Goal: Check status

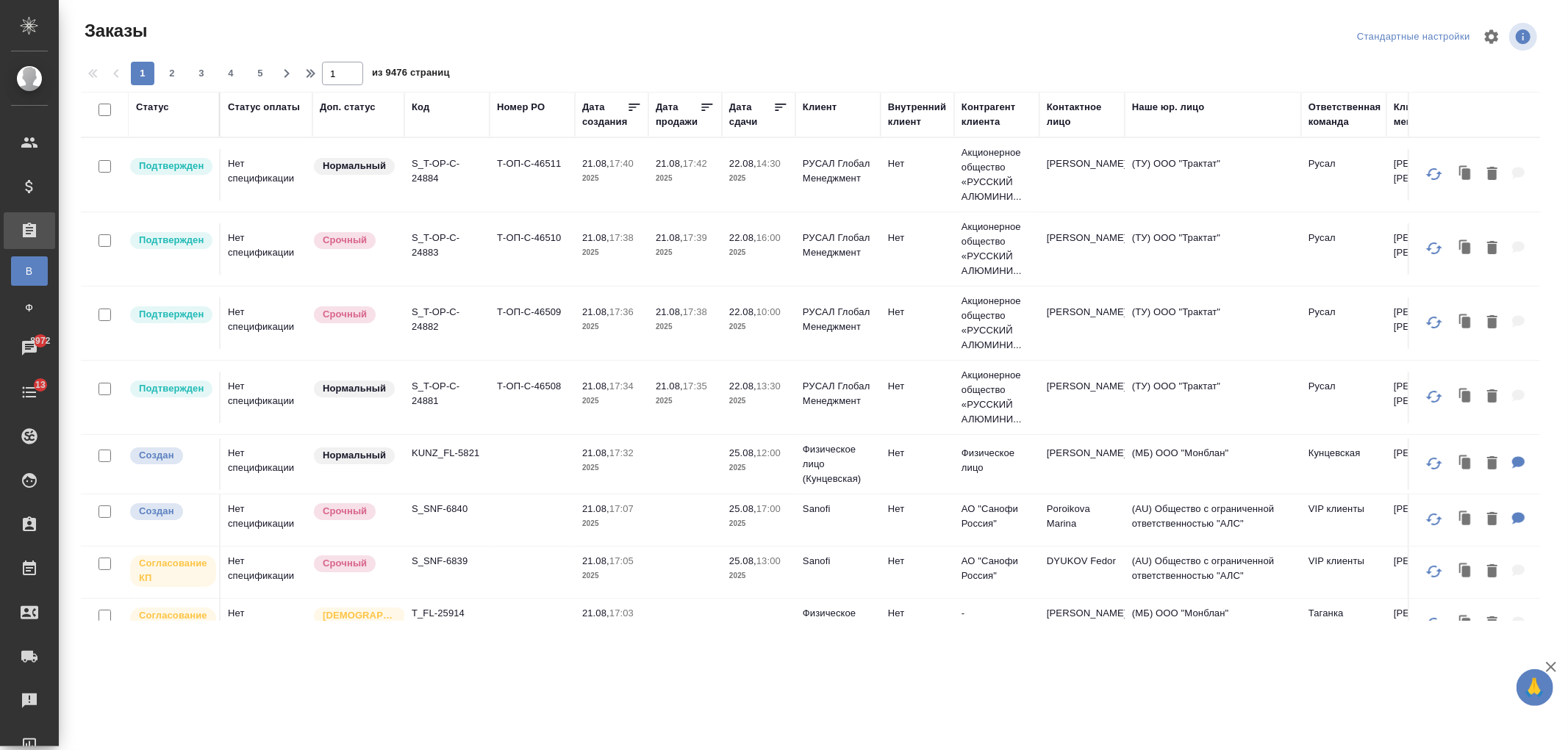
click at [753, 113] on div "Дата сдачи" at bounding box center [751, 115] width 44 height 29
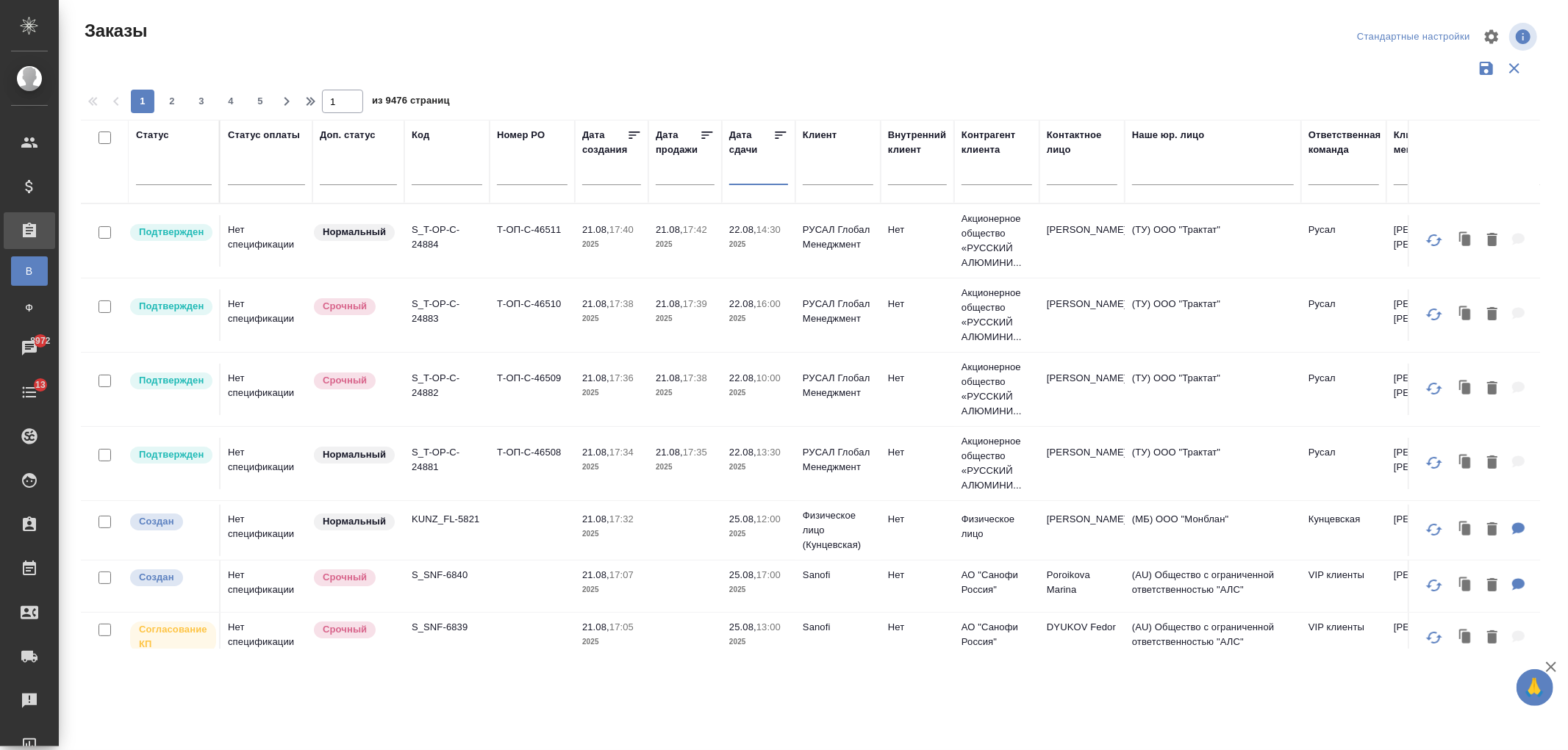
click at [747, 175] on input "text" at bounding box center [763, 173] width 50 height 21
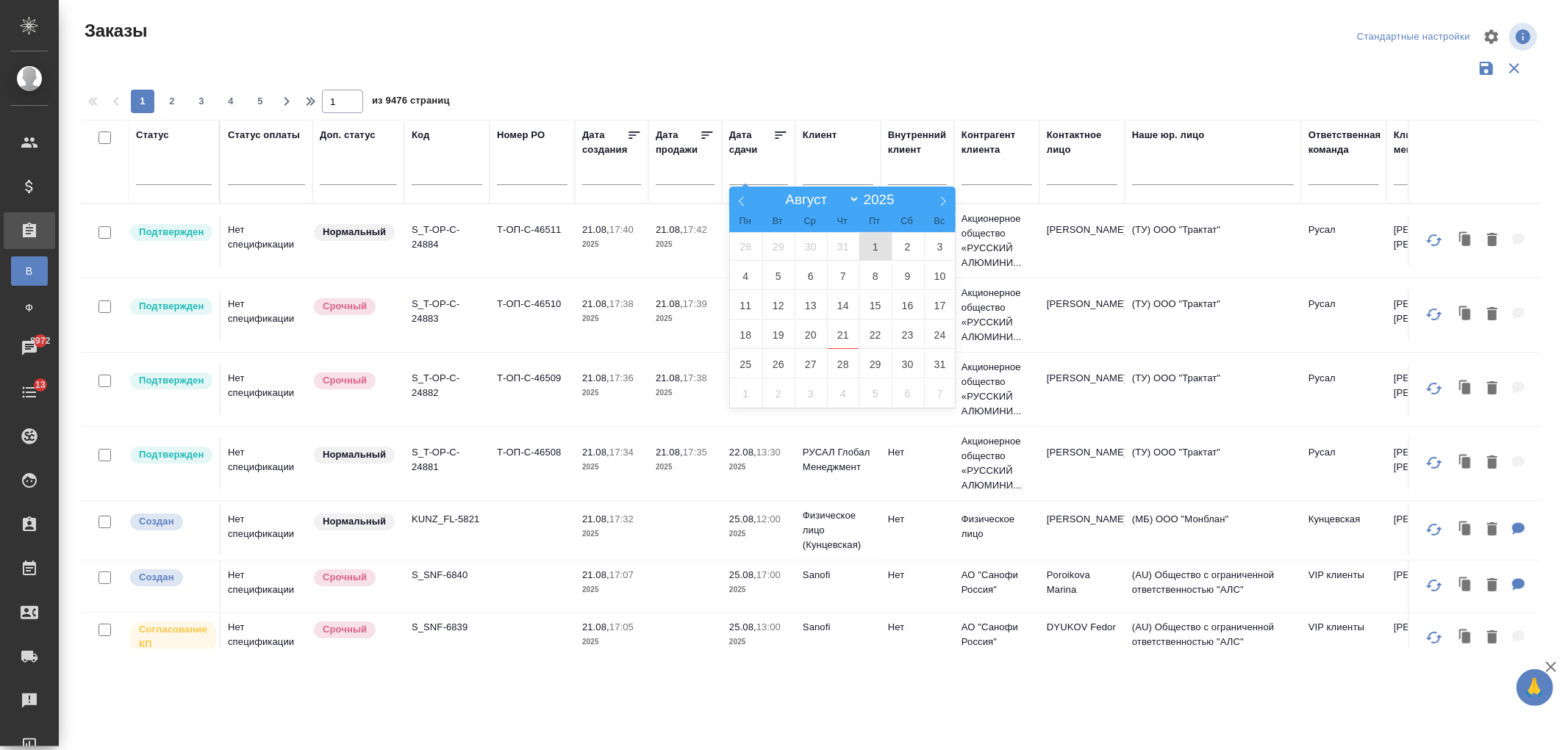
click at [870, 251] on span "1" at bounding box center [876, 246] width 33 height 28
type div "[DATE]T21:00:00.000Z"
click at [866, 307] on span "15" at bounding box center [876, 305] width 33 height 28
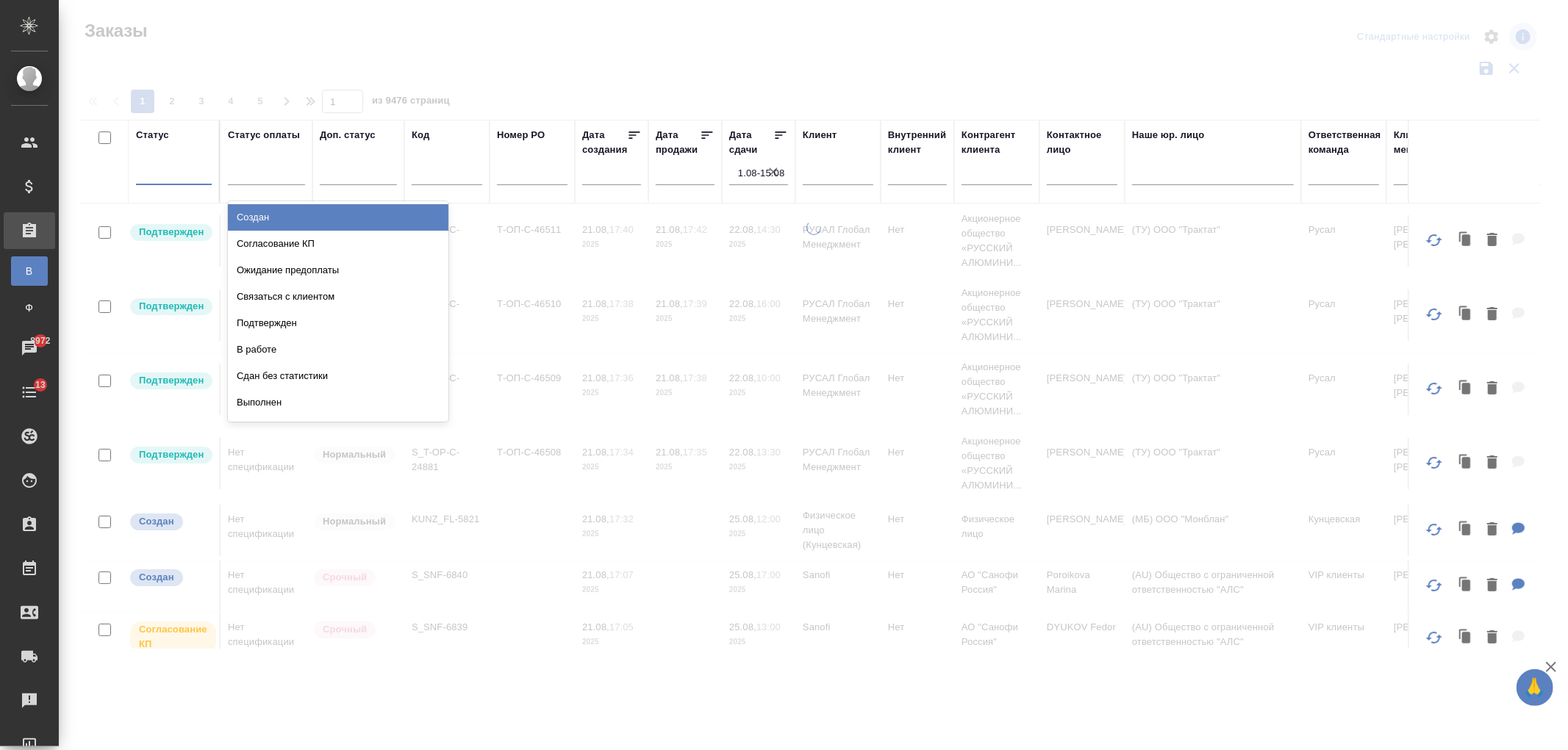
click at [160, 173] on div at bounding box center [174, 170] width 76 height 22
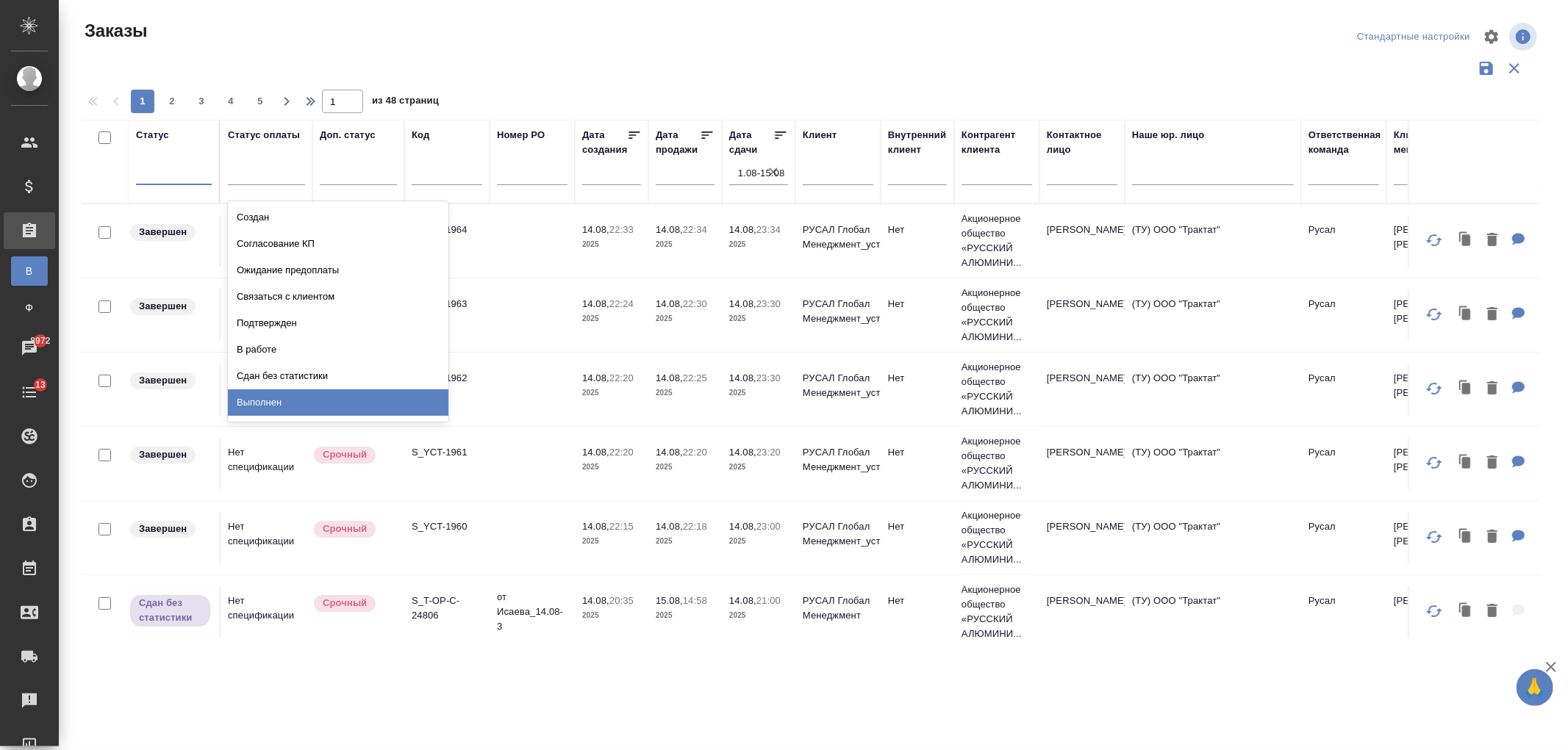
click at [306, 394] on div "Выполнен" at bounding box center [339, 402] width 221 height 27
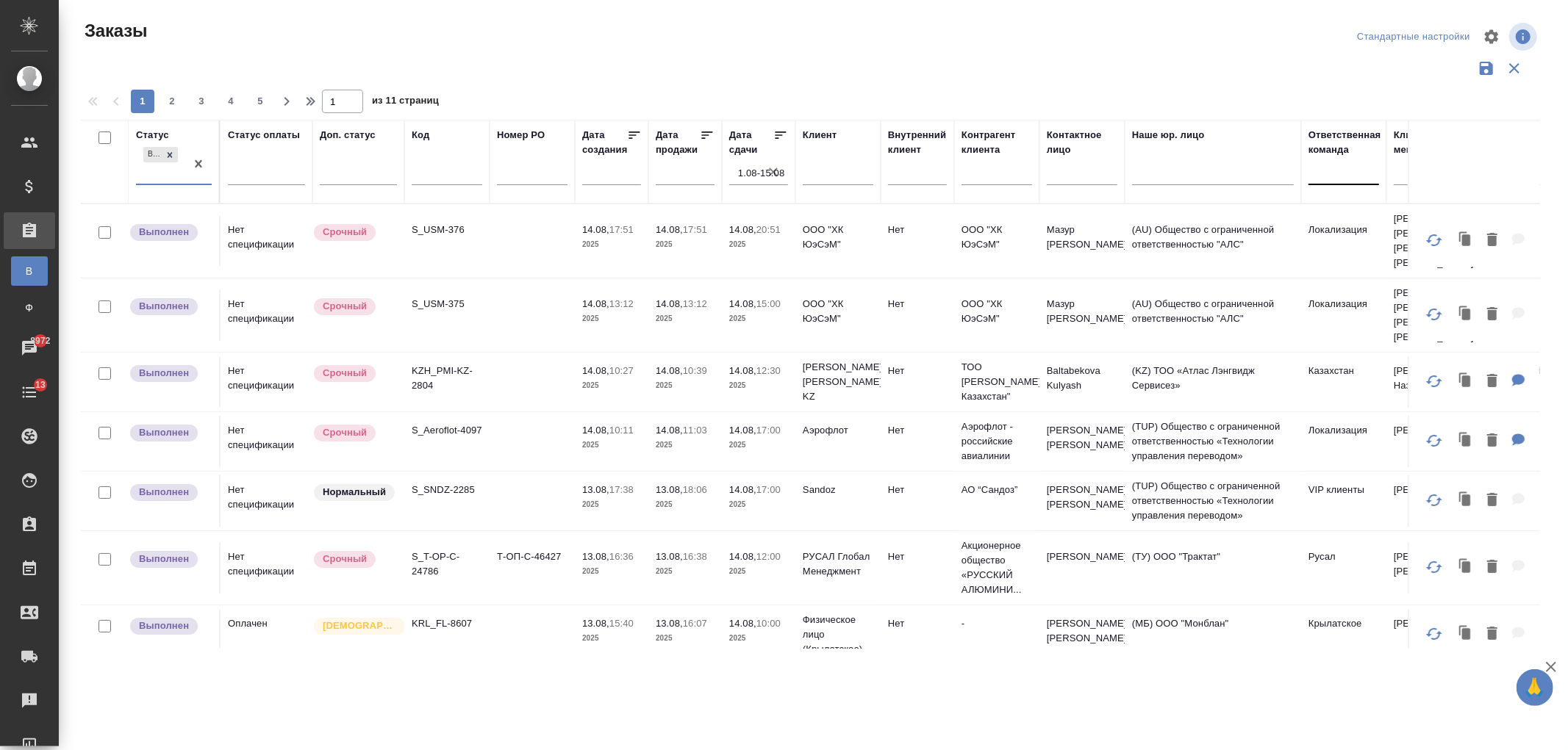
click at [1346, 174] on div at bounding box center [1344, 170] width 71 height 22
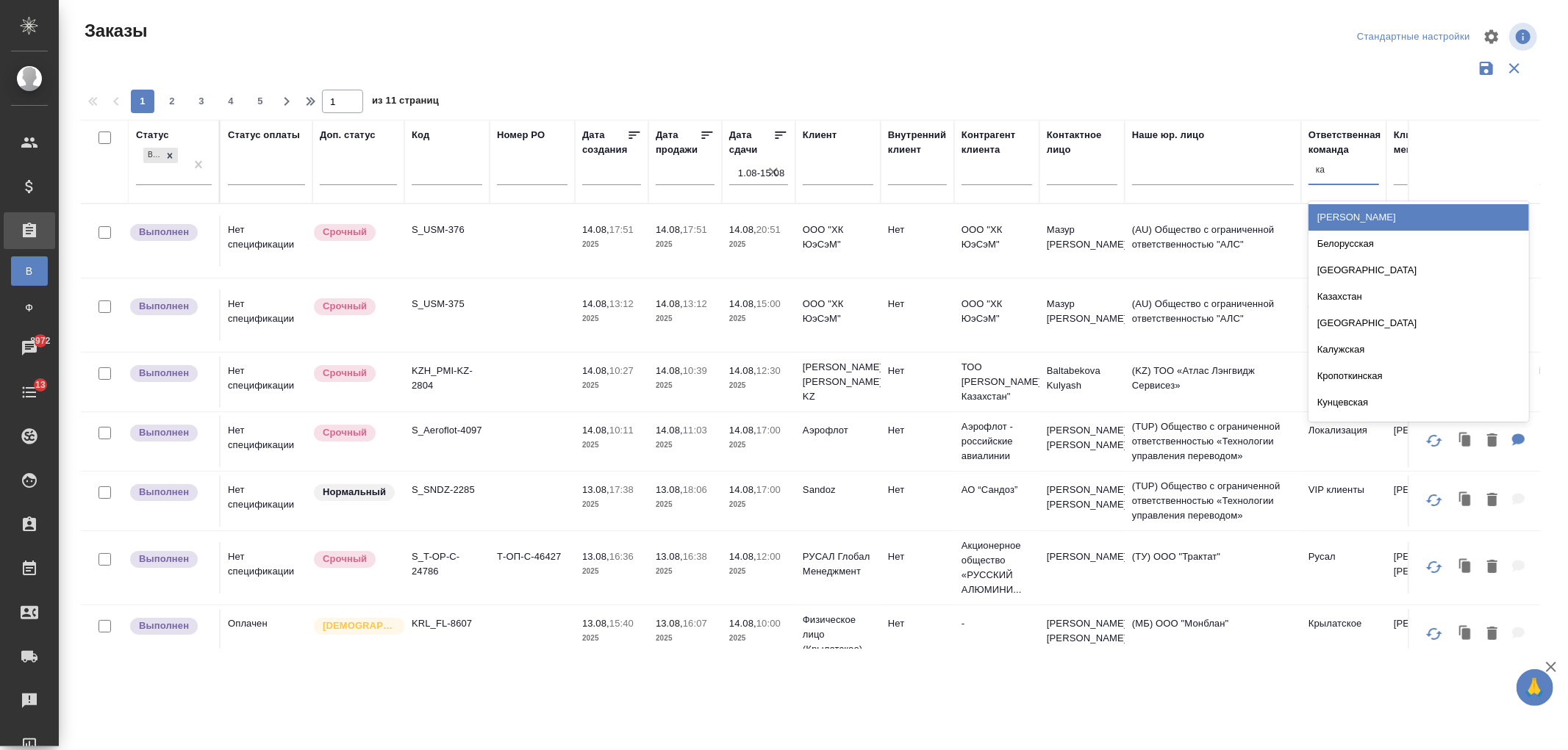
type input "каз"
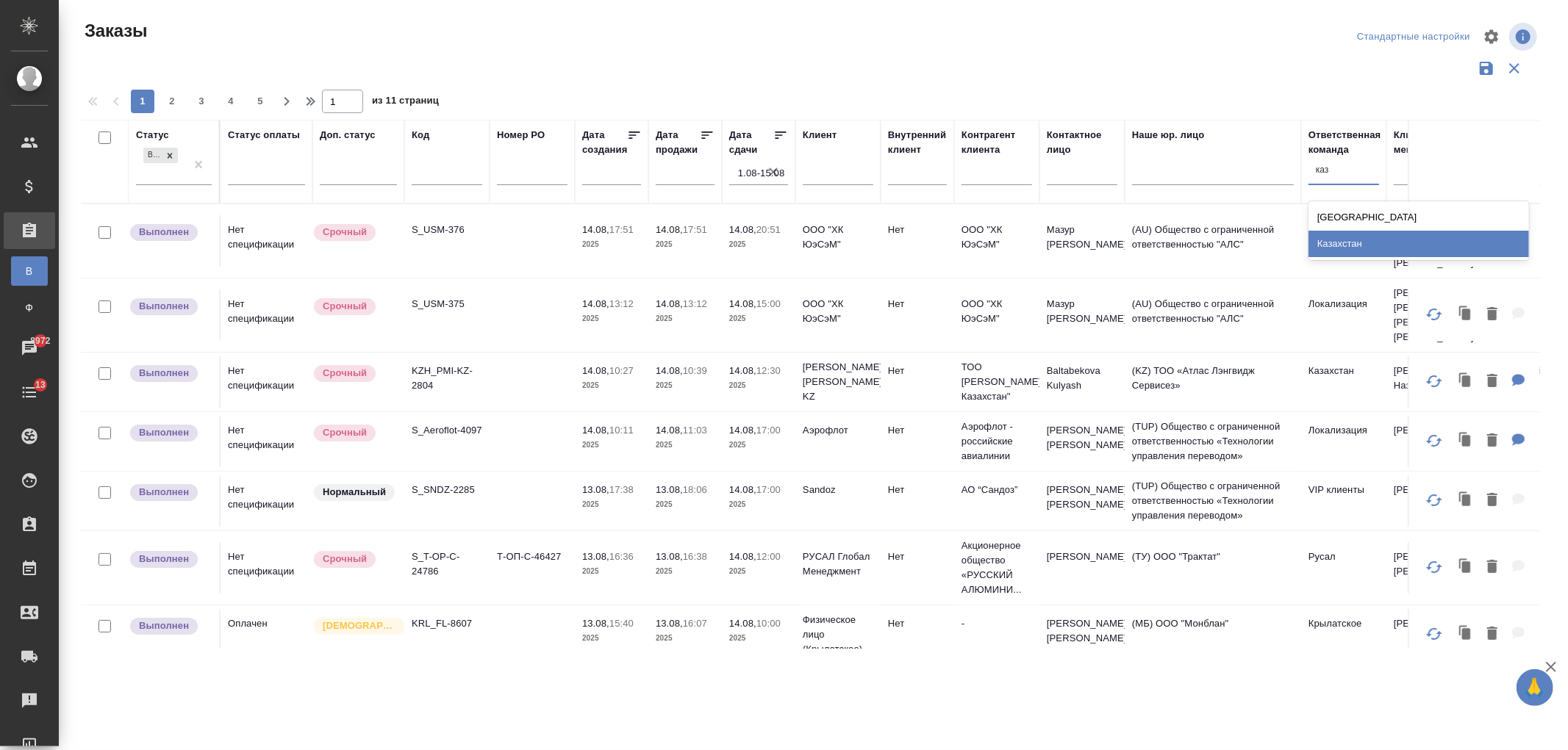
click at [1350, 241] on div "Казахстан" at bounding box center [1419, 244] width 221 height 27
type input "кры"
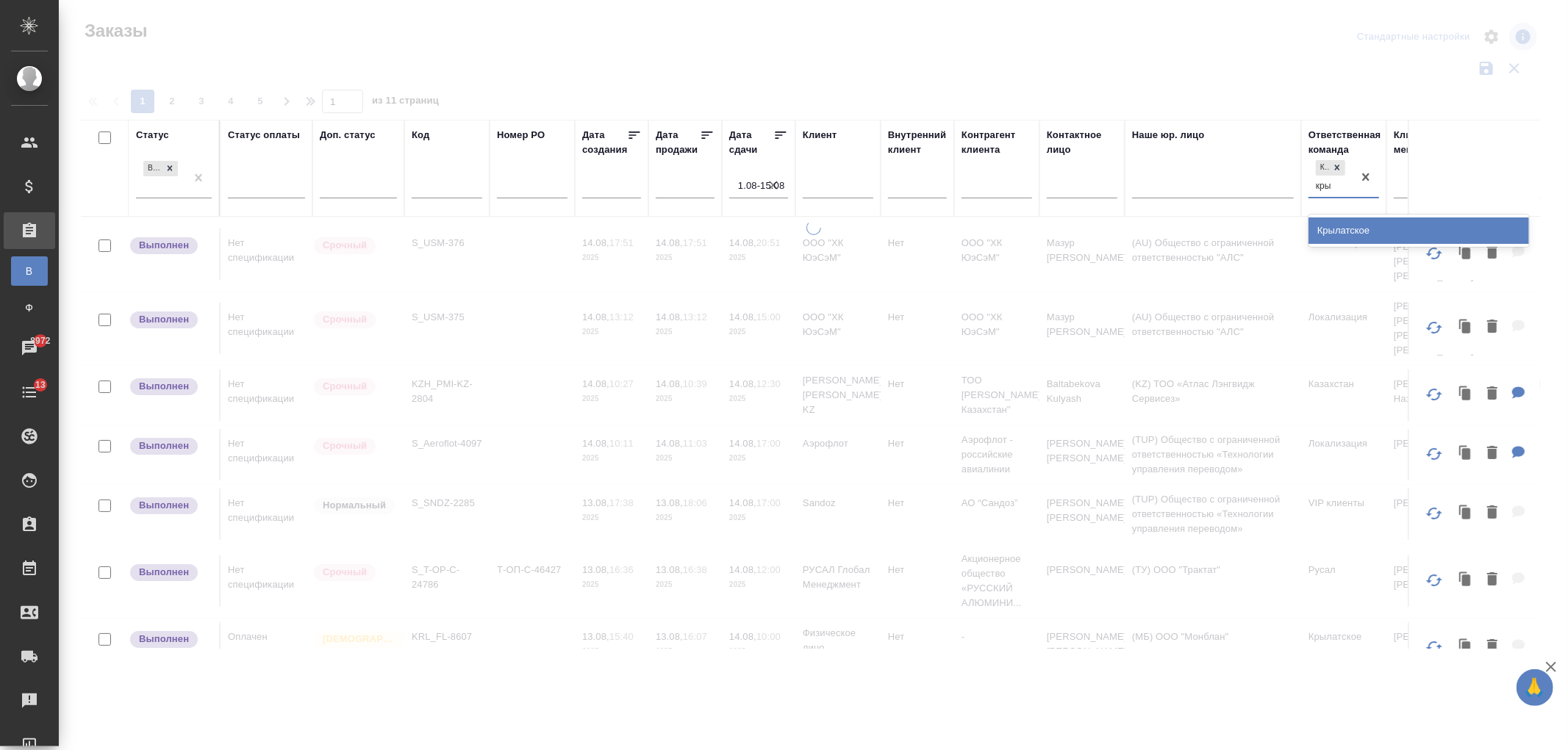
click at [1346, 225] on div "Крылатское" at bounding box center [1419, 231] width 221 height 27
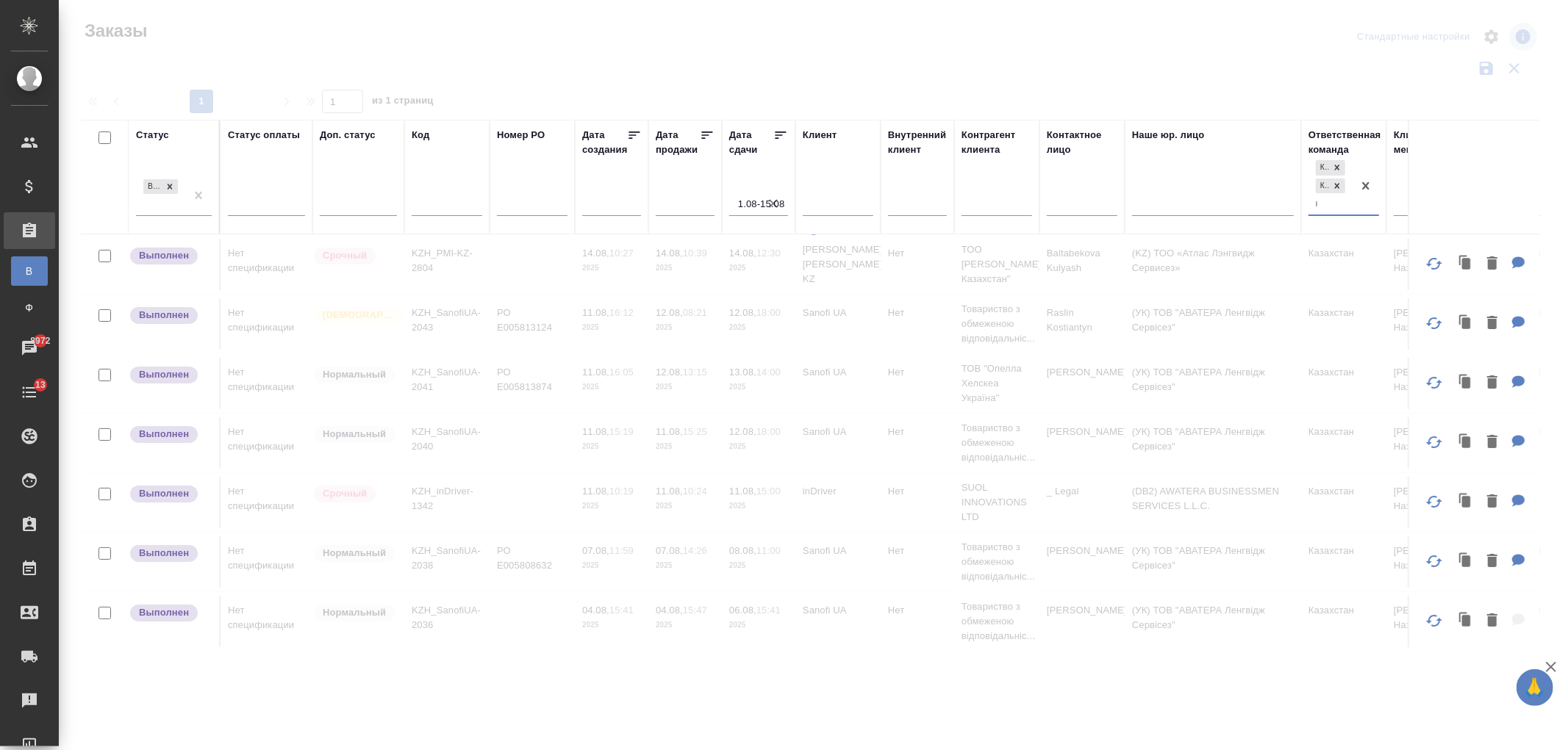
type input "кун"
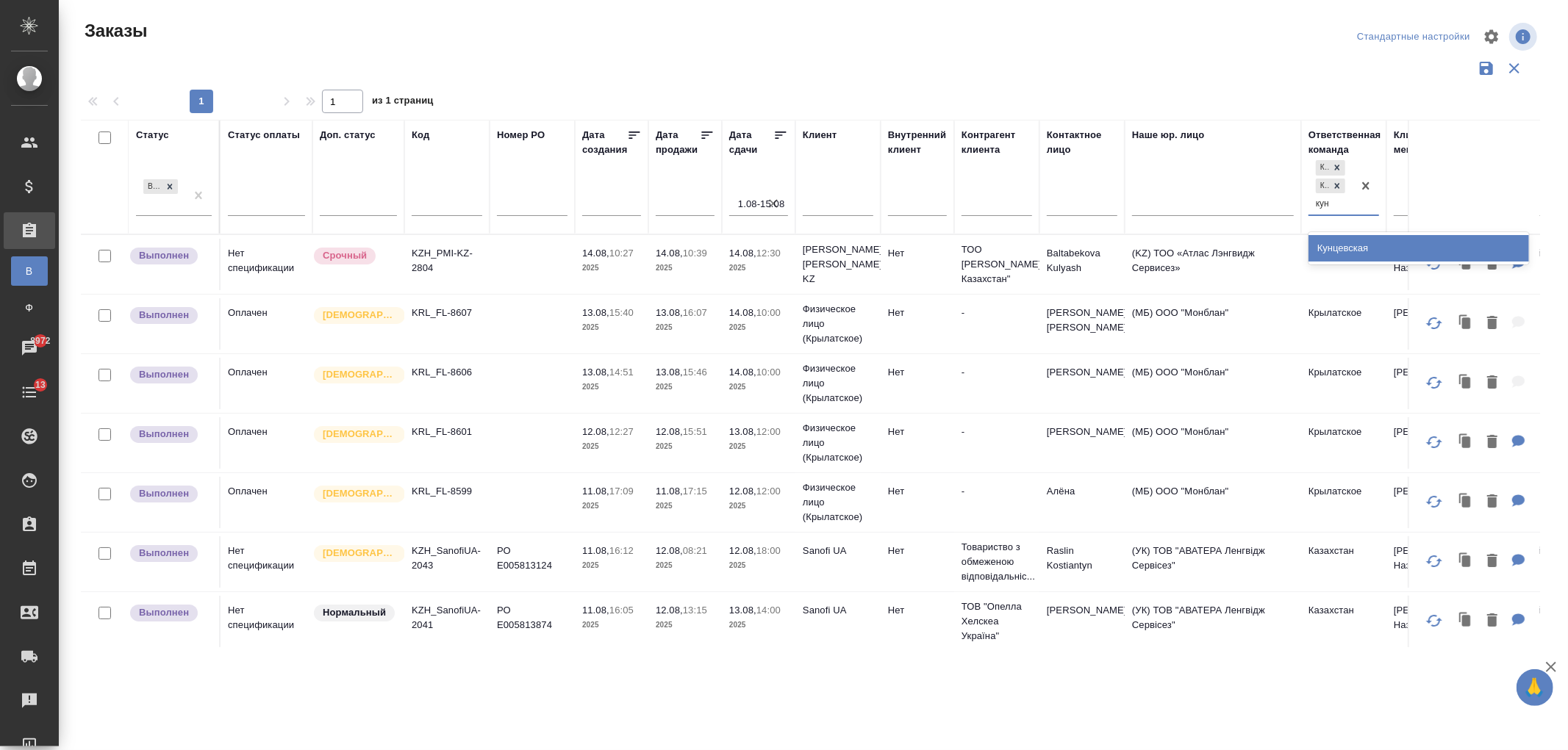
click at [1342, 246] on div "Кунцевская" at bounding box center [1419, 248] width 221 height 27
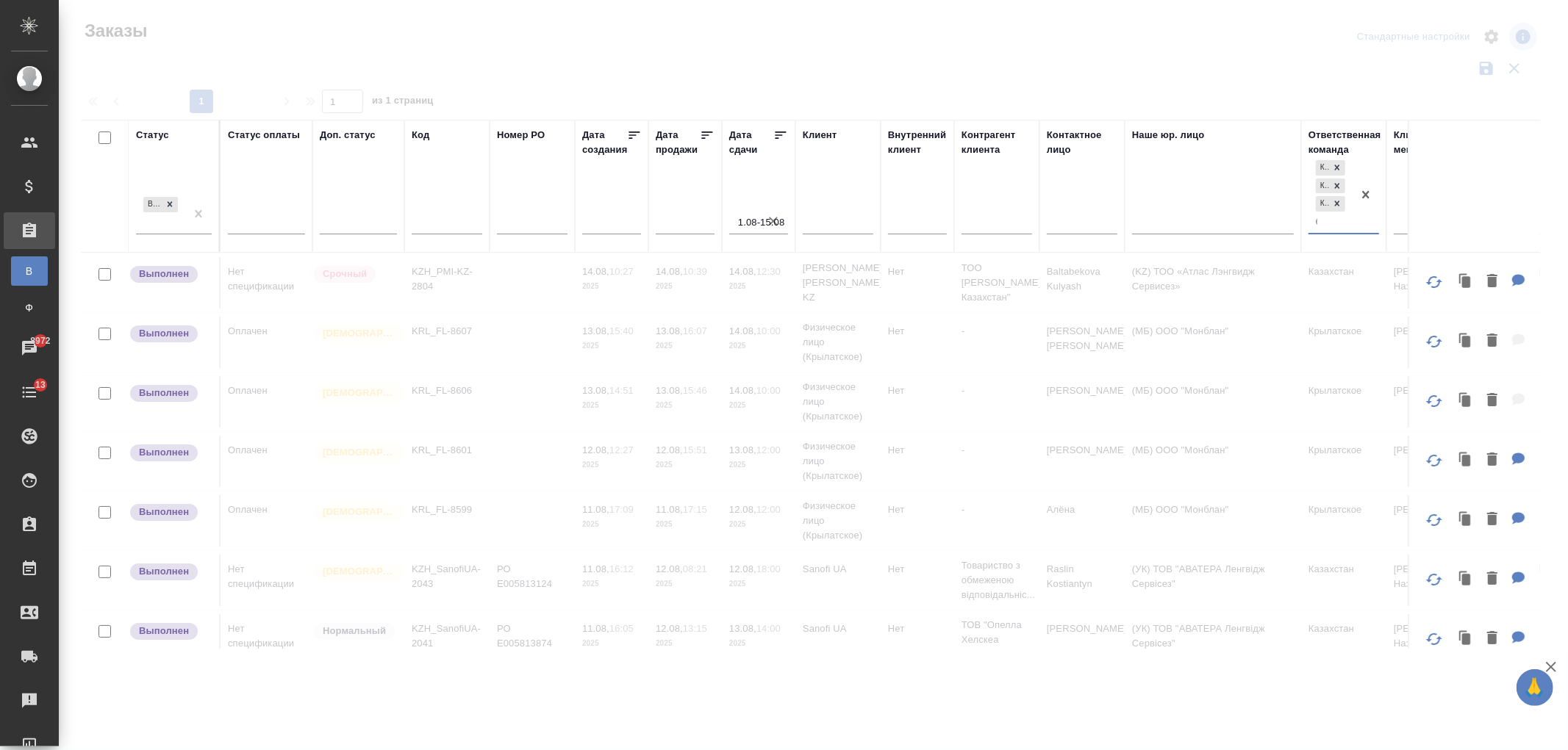
type input "баб"
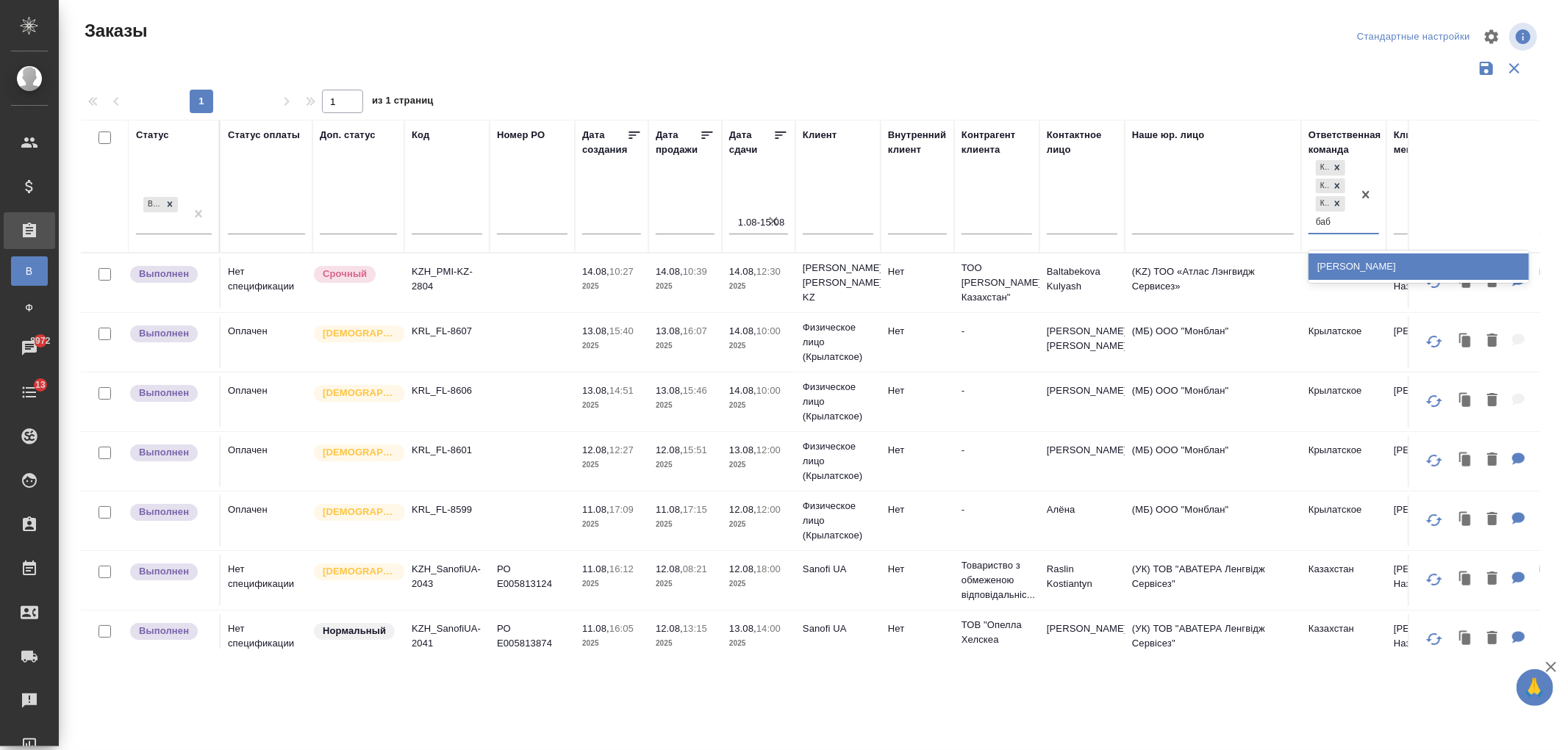
click at [1350, 268] on div "[PERSON_NAME]" at bounding box center [1419, 266] width 221 height 27
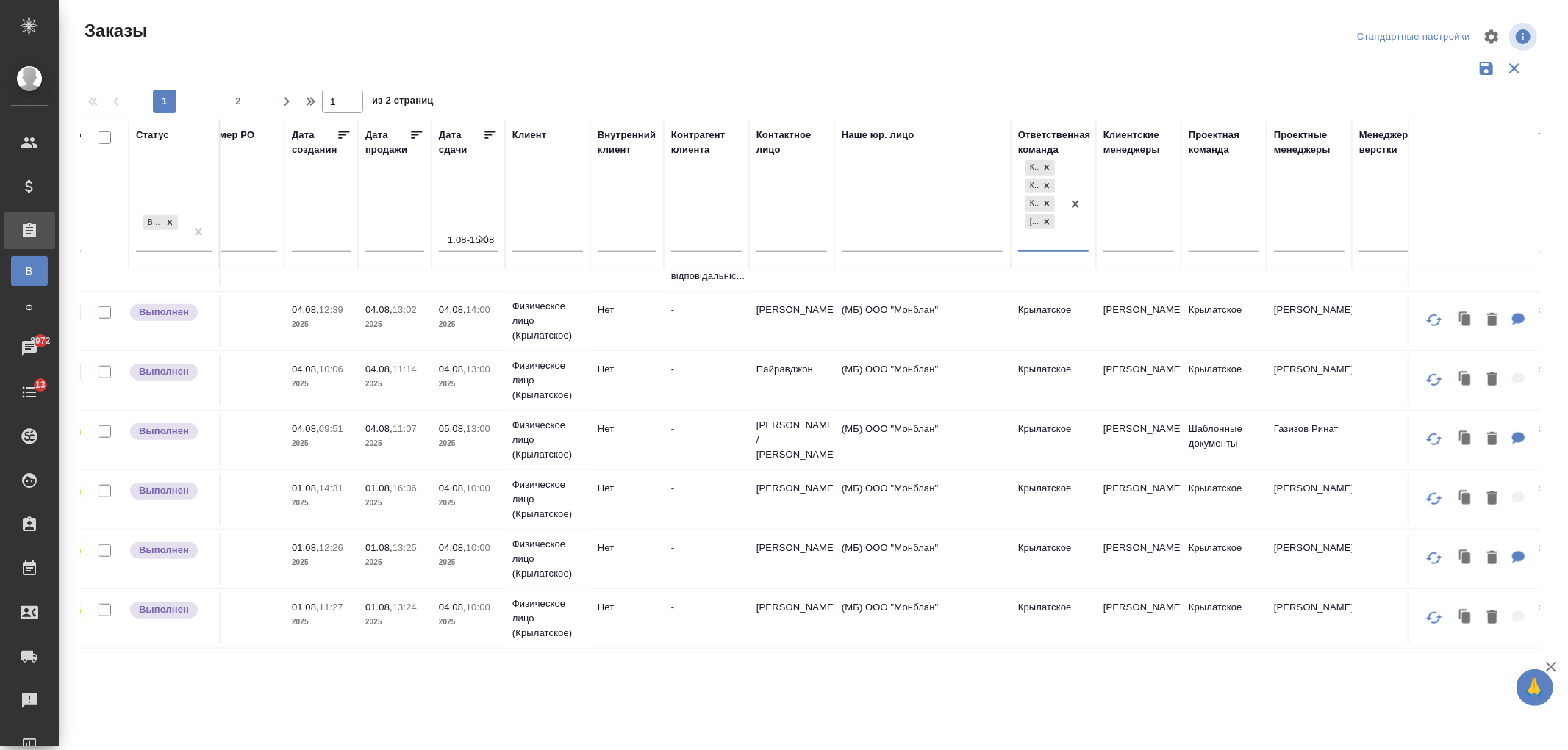
scroll to position [1129, 0]
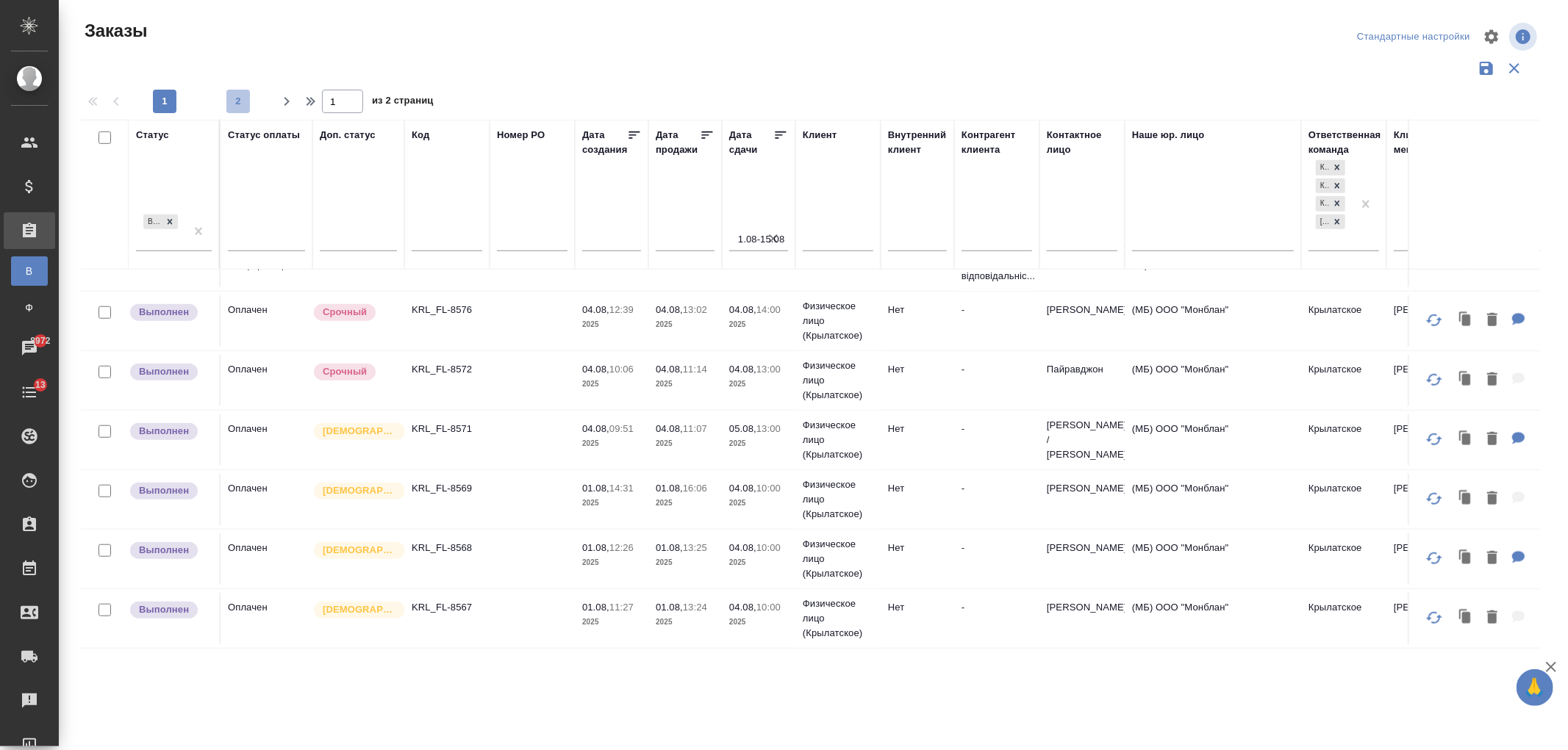
click at [241, 112] on button "2" at bounding box center [238, 101] width 23 height 23
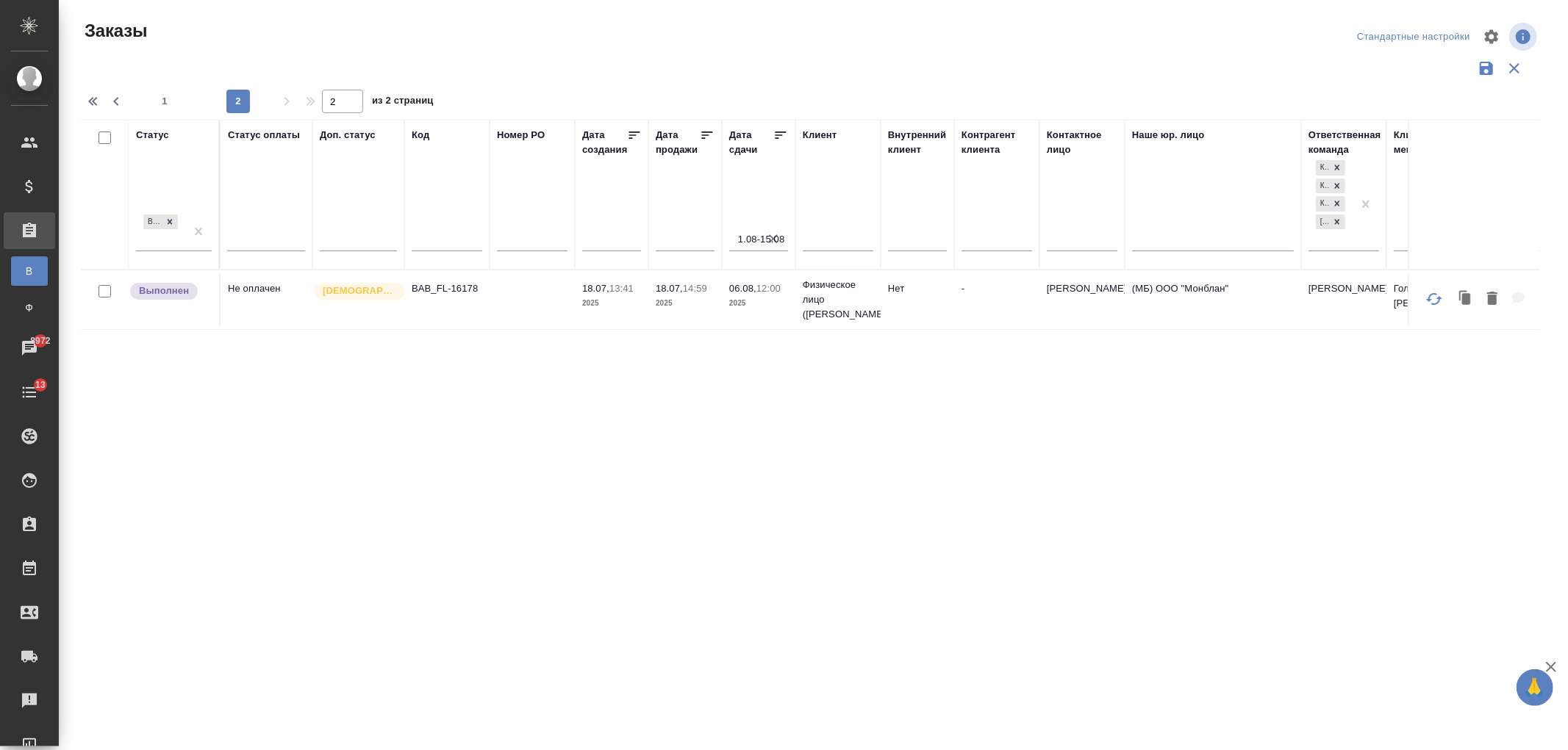
scroll to position [0, 0]
click at [165, 99] on span "1" at bounding box center [165, 101] width 23 height 15
type input "1"
